Goal: Check status: Check status

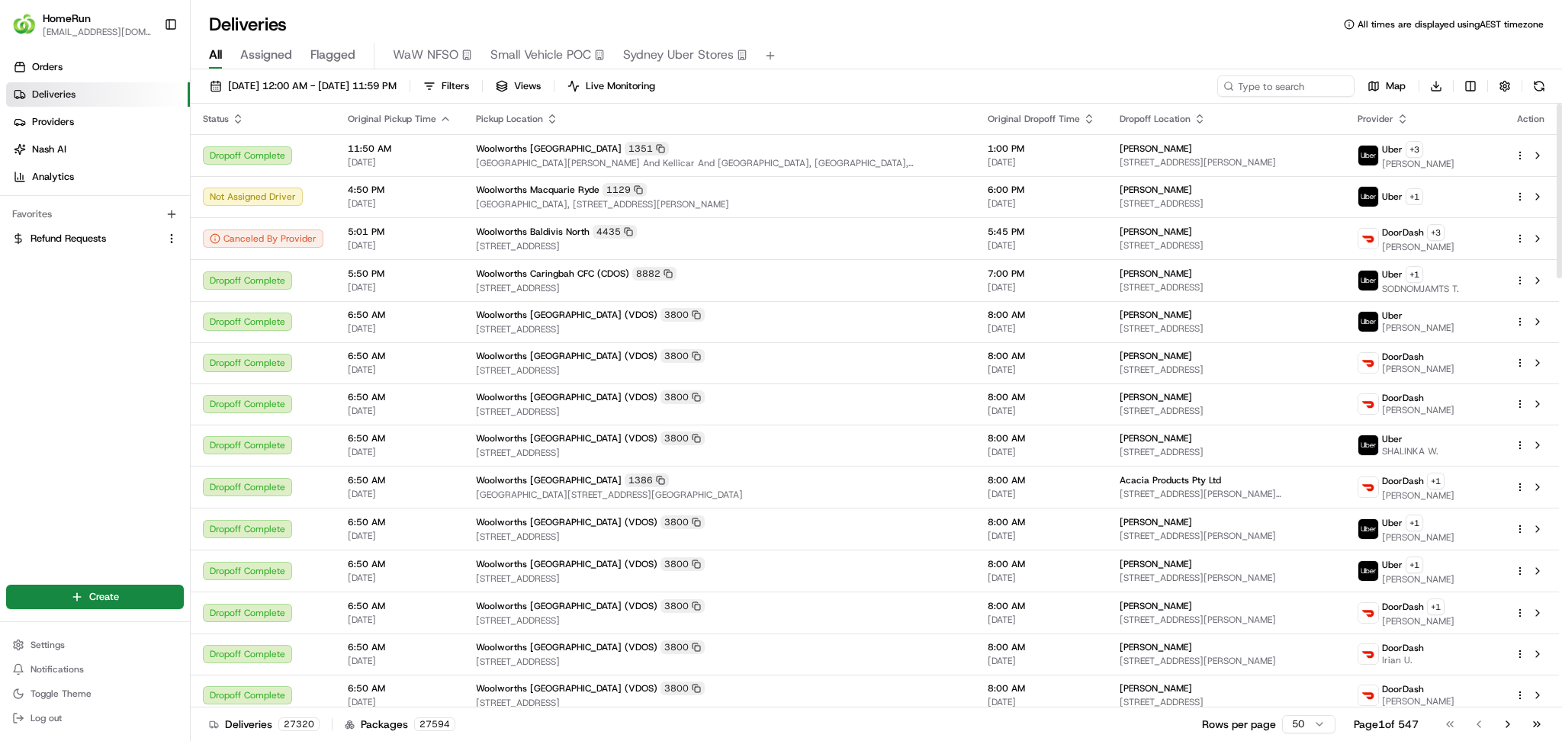
click at [352, 53] on span "Flagged" at bounding box center [332, 55] width 45 height 18
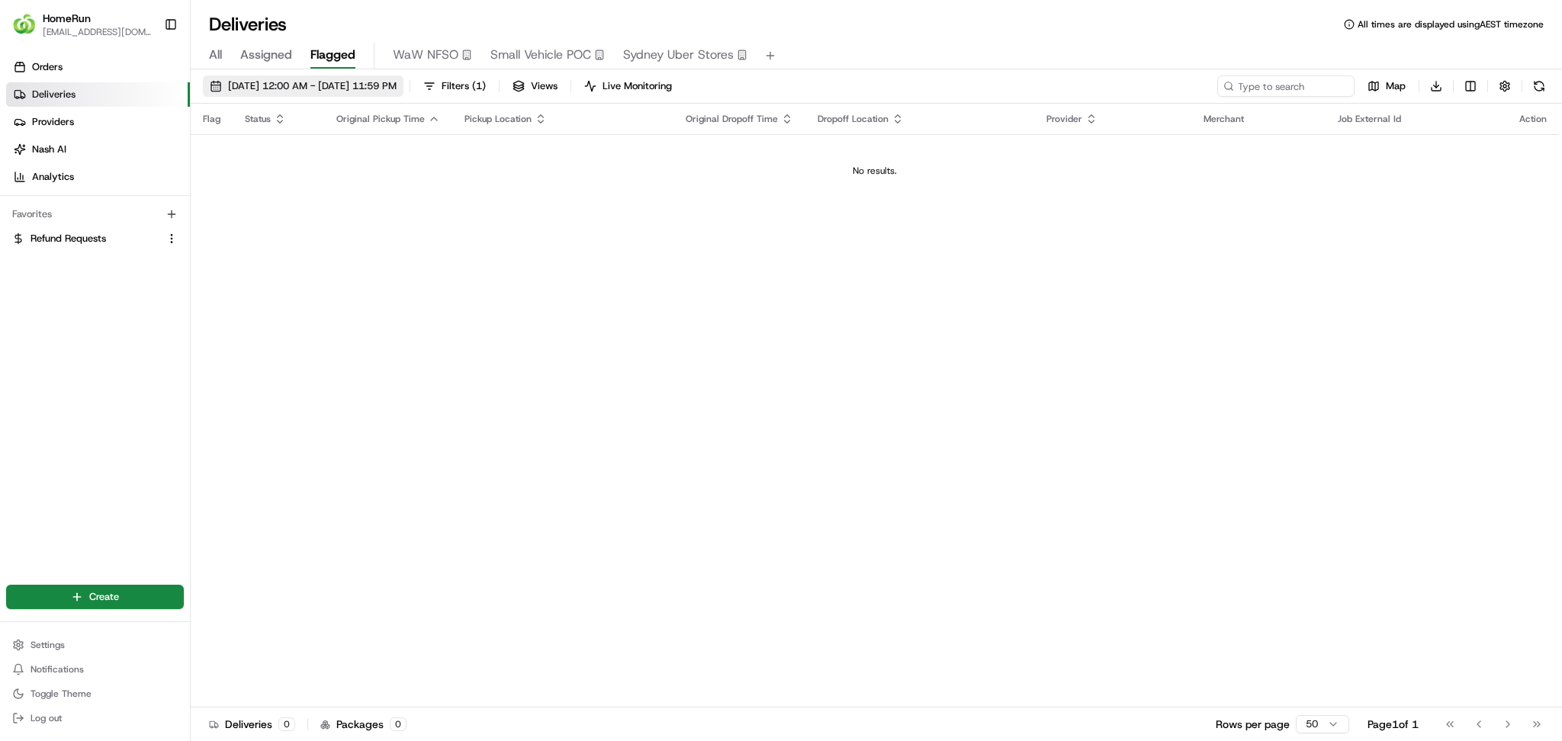
click at [311, 85] on span "[DATE] 12:00 AM - [DATE] 11:59 PM" at bounding box center [312, 86] width 169 height 14
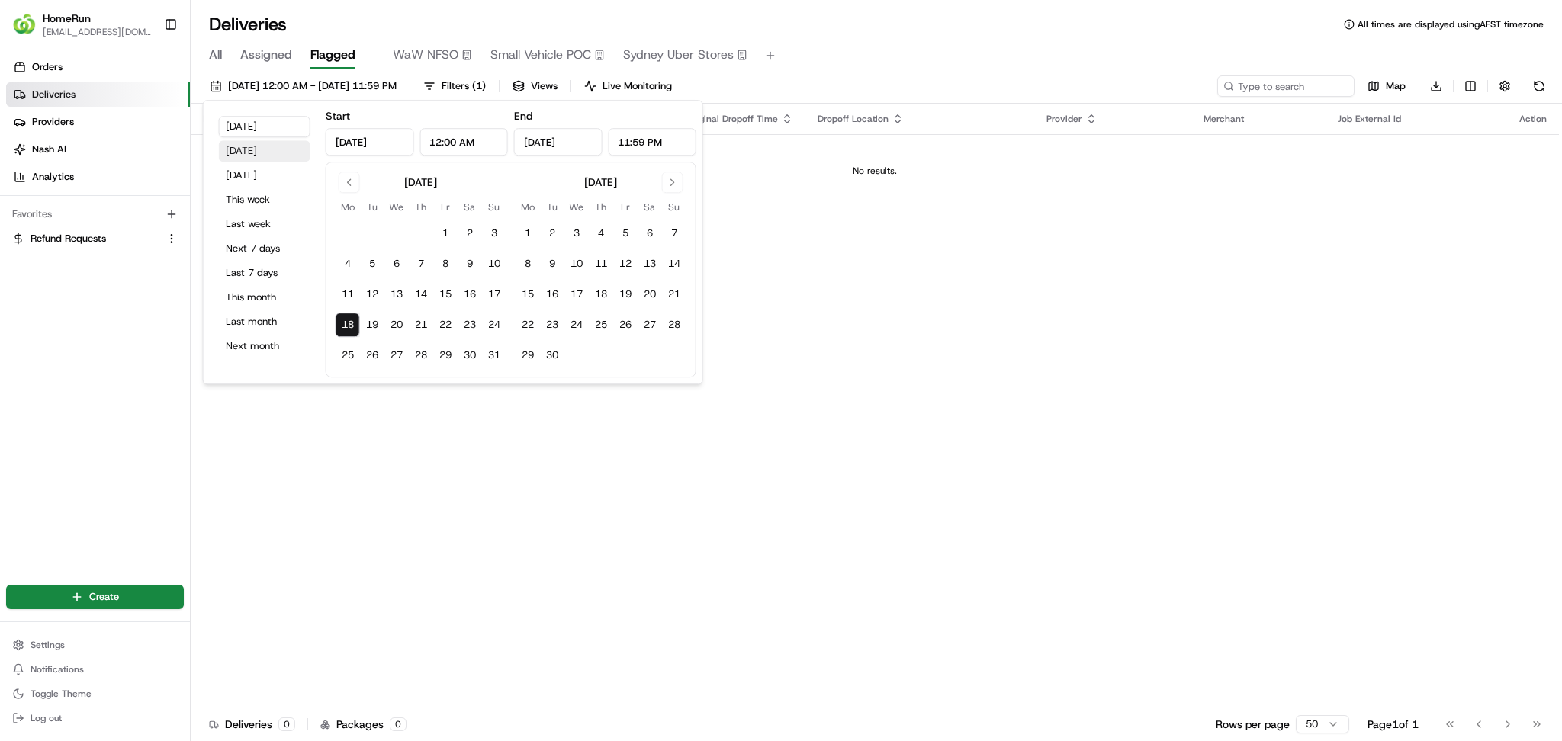
click at [246, 157] on button "[DATE]" at bounding box center [265, 150] width 92 height 21
type input "[DATE]"
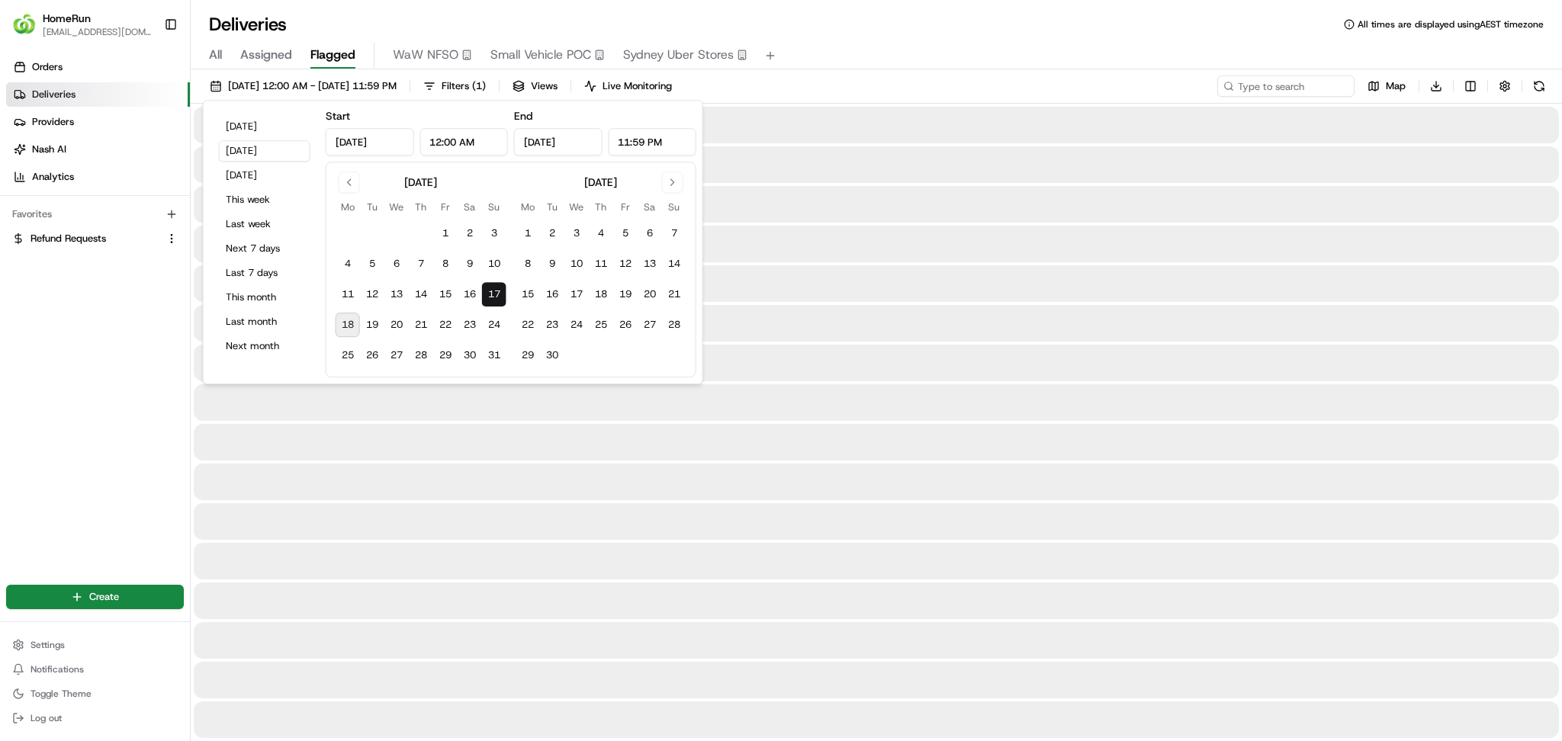
click at [1013, 50] on div "All Assigned Flagged WaW NFSO Small Vehicle POC [GEOGRAPHIC_DATA] Uber Stores" at bounding box center [876, 56] width 1371 height 27
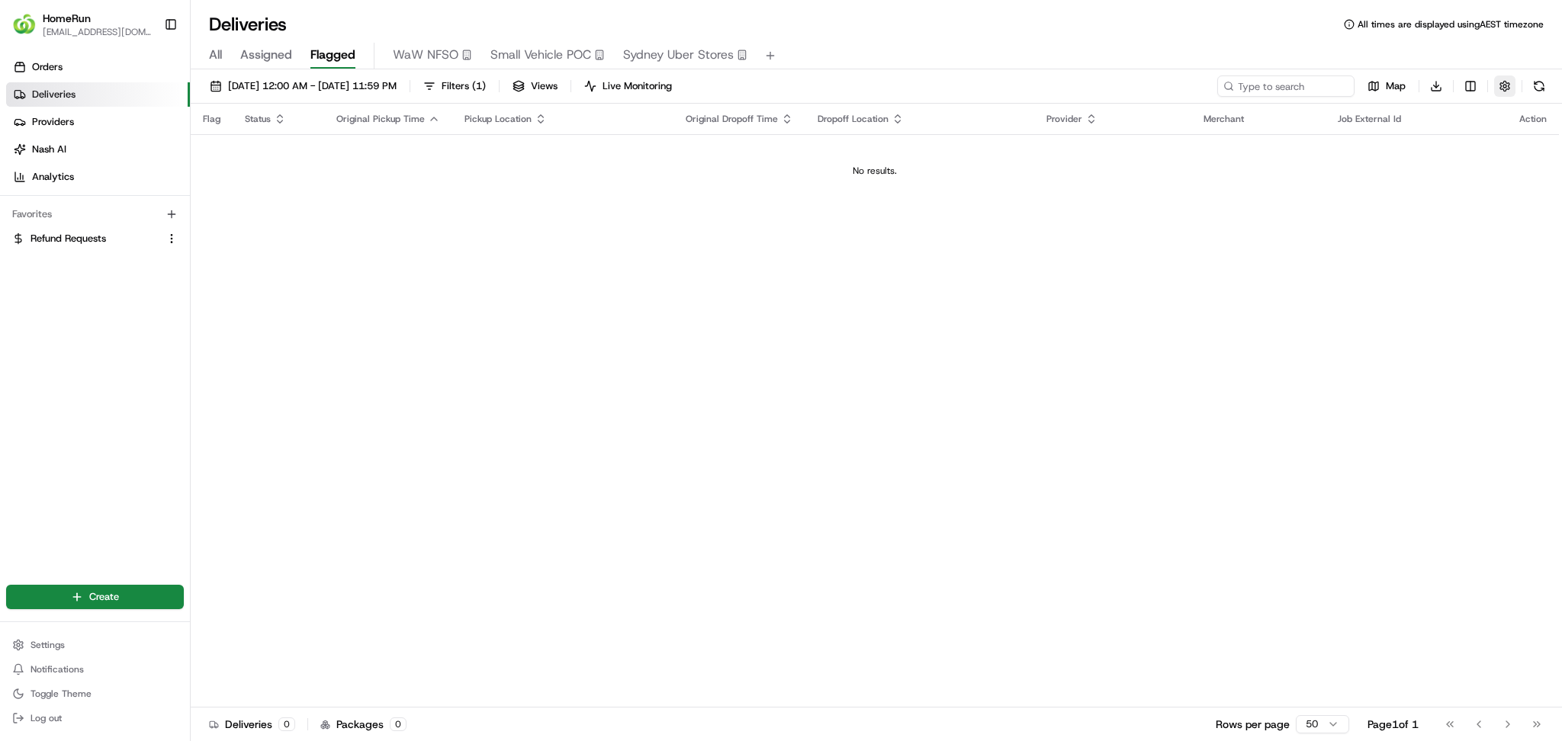
click at [1504, 90] on button "button" at bounding box center [1504, 86] width 21 height 21
